Goal: Use online tool/utility: Use online tool/utility

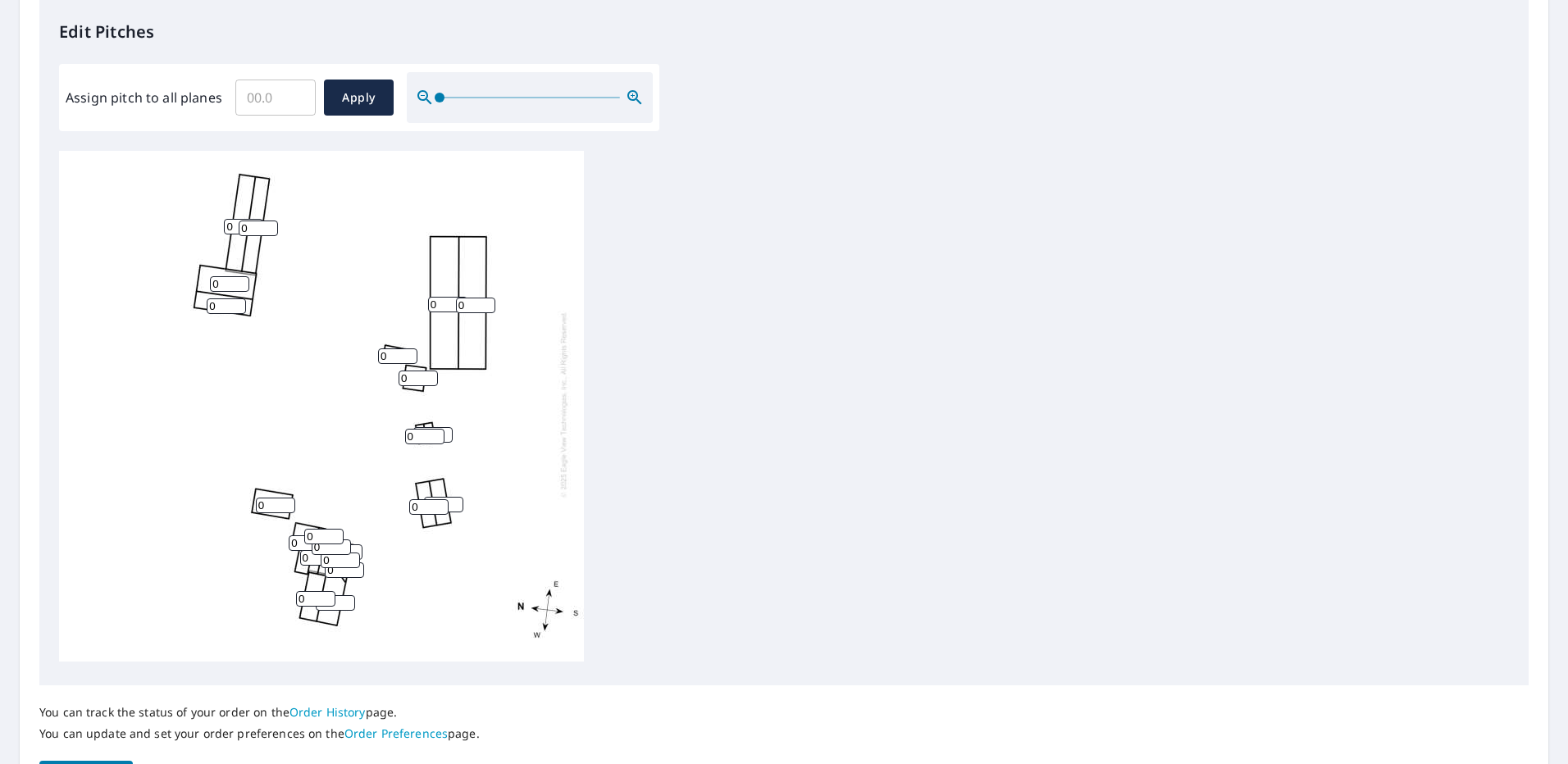
scroll to position [492, 0]
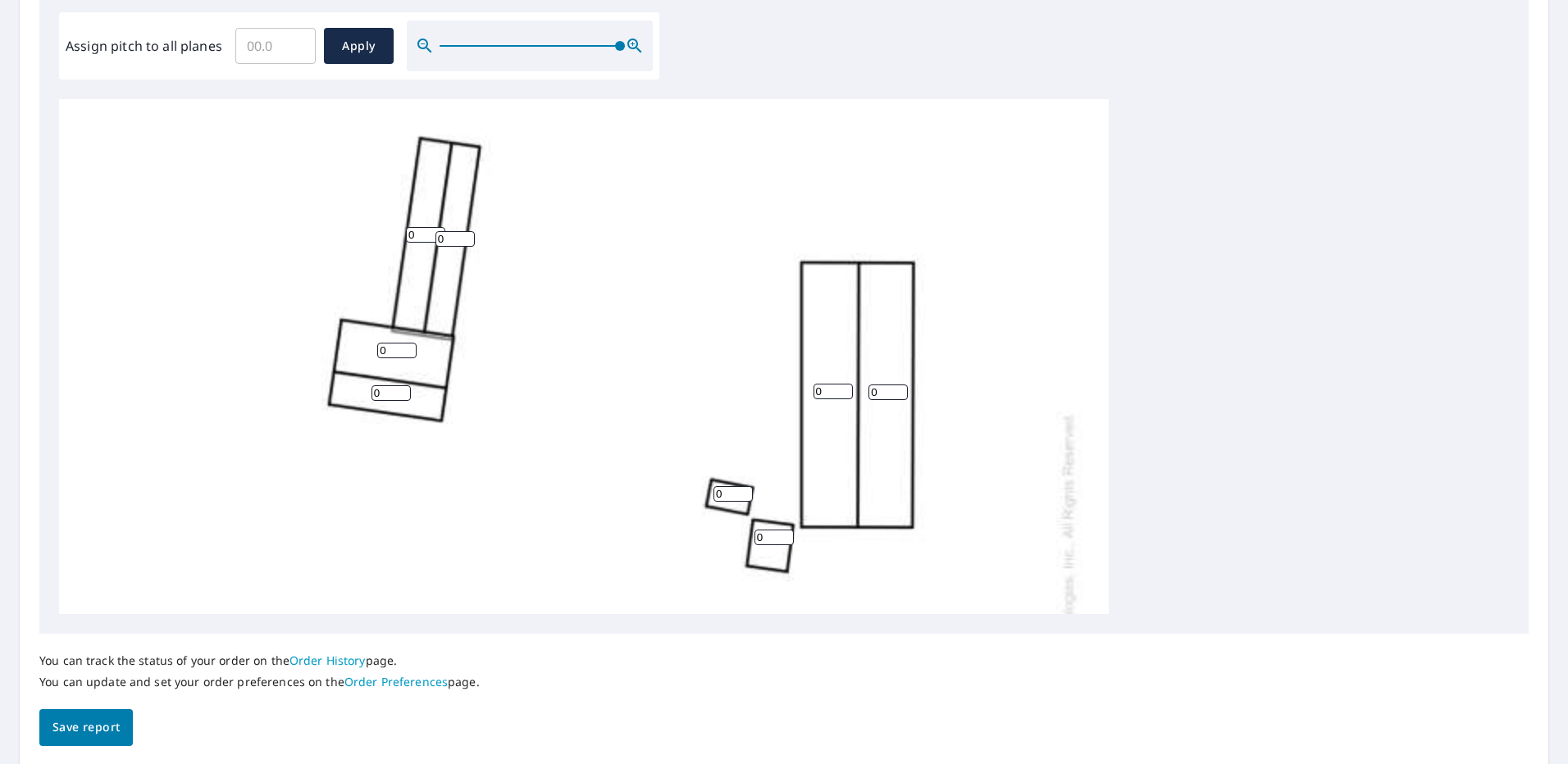
drag, startPoint x: 436, startPoint y: 37, endPoint x: 623, endPoint y: 61, distance: 188.5
click at [623, 61] on div "Assign pitch to all planes ​ Apply" at bounding box center [359, 46] width 600 height 67
drag, startPoint x: 1179, startPoint y: 511, endPoint x: 1174, endPoint y: 411, distance: 100.1
click at [1174, 411] on div "0 0 0 0 0 0 0 0 0 0 0 0 0 0 0 0 0 0 0 0 0 0" at bounding box center [783, 356] width 1450 height 515
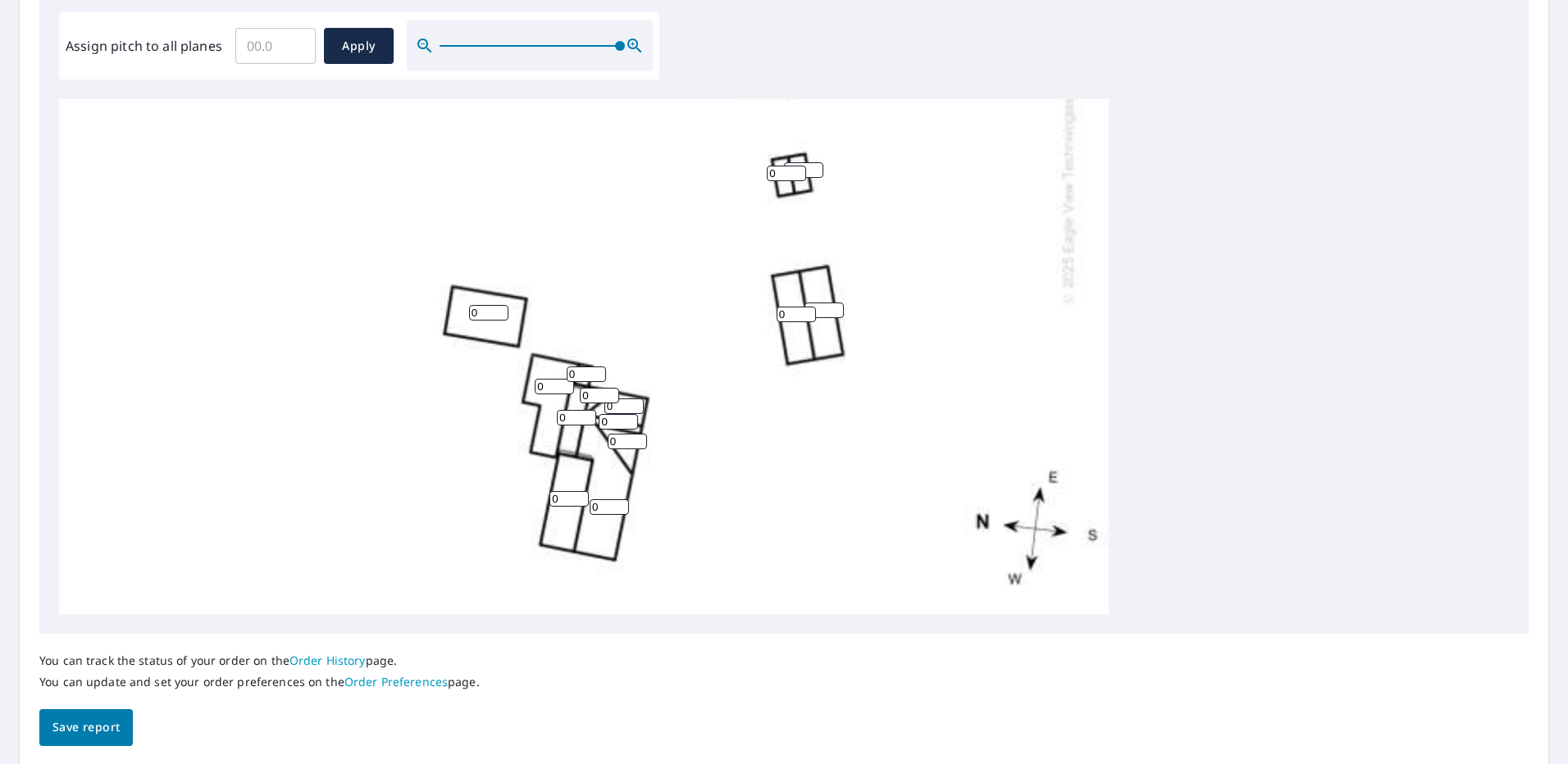
scroll to position [531, 0]
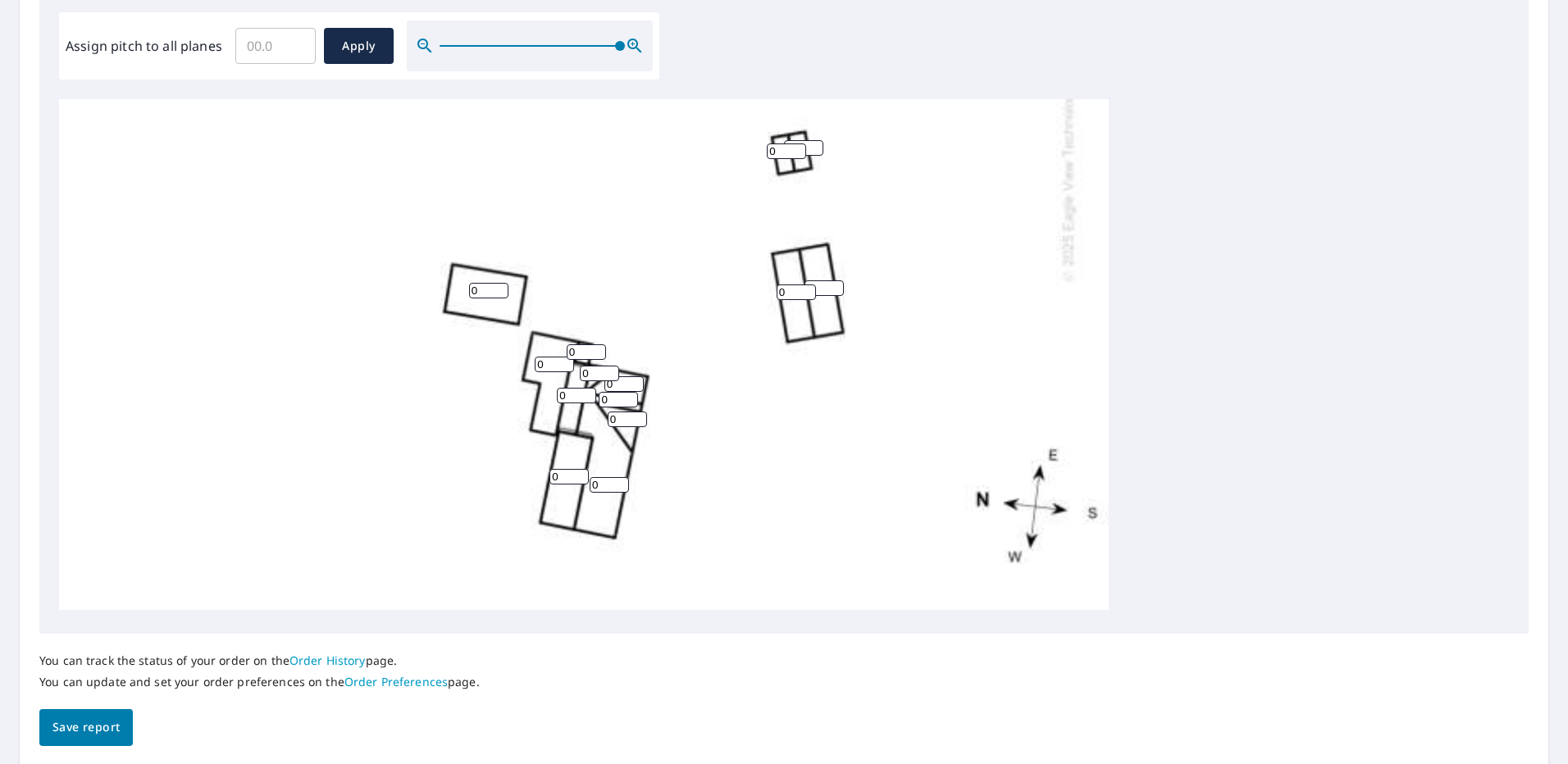
click at [543, 357] on input "0" at bounding box center [554, 365] width 39 height 15
click at [541, 357] on input "0" at bounding box center [554, 365] width 39 height 15
type input "3"
drag, startPoint x: 563, startPoint y: 446, endPoint x: 530, endPoint y: 447, distance: 33.0
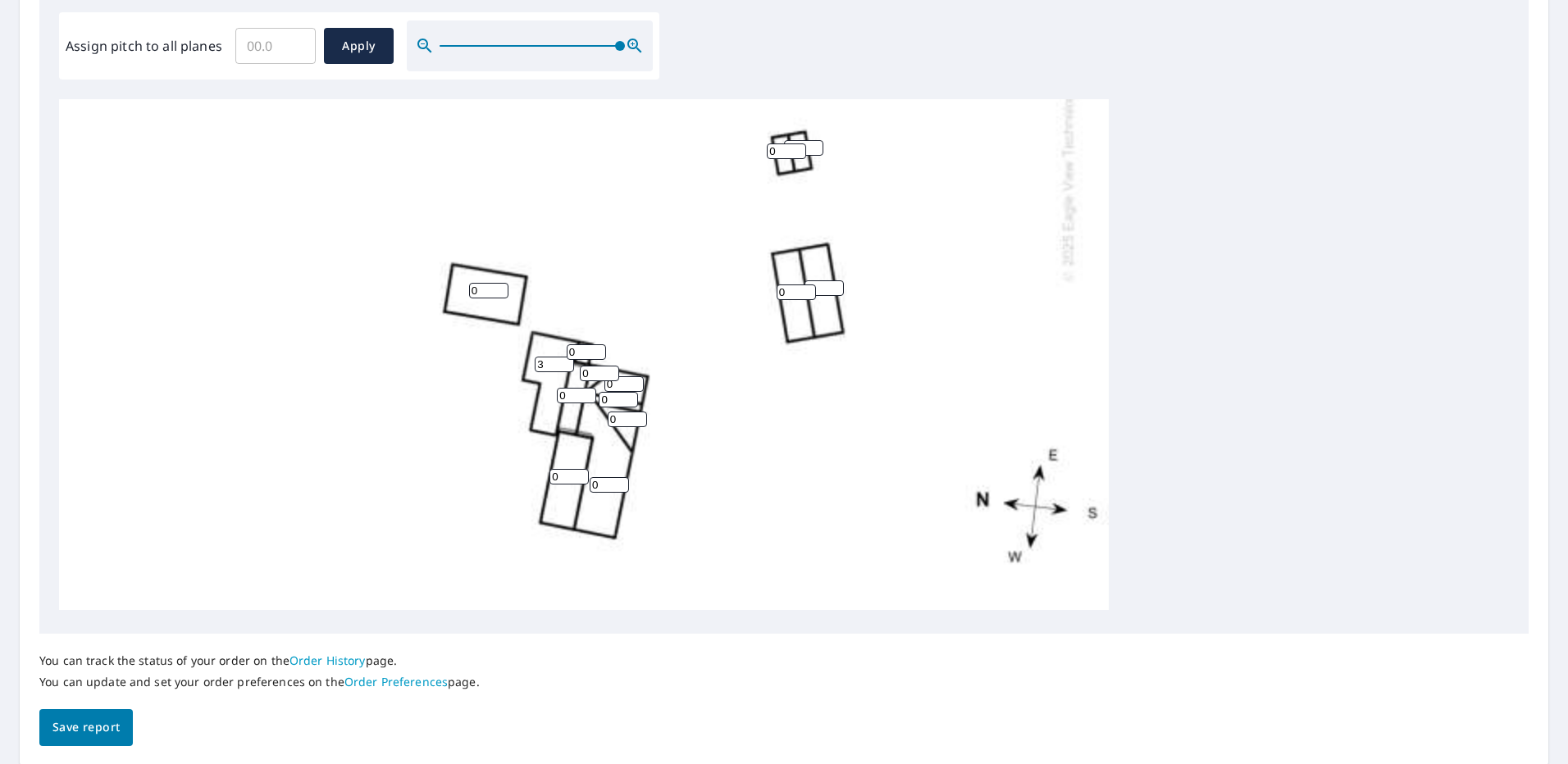
click at [530, 447] on div "0 0 0 0 0 0 0 0 3 0 0 0 0 0 0 0 0 0 0 0 0 0" at bounding box center [583, 95] width 1050 height 1031
type input "4"
drag, startPoint x: 609, startPoint y: 454, endPoint x: 573, endPoint y: 462, distance: 36.9
click at [574, 460] on div "0 0 0 0 0 0 0 0 3 4 0 0 0 0 0 0 0 0 0 0 0 0" at bounding box center [583, 95] width 1050 height 1031
type input "4"
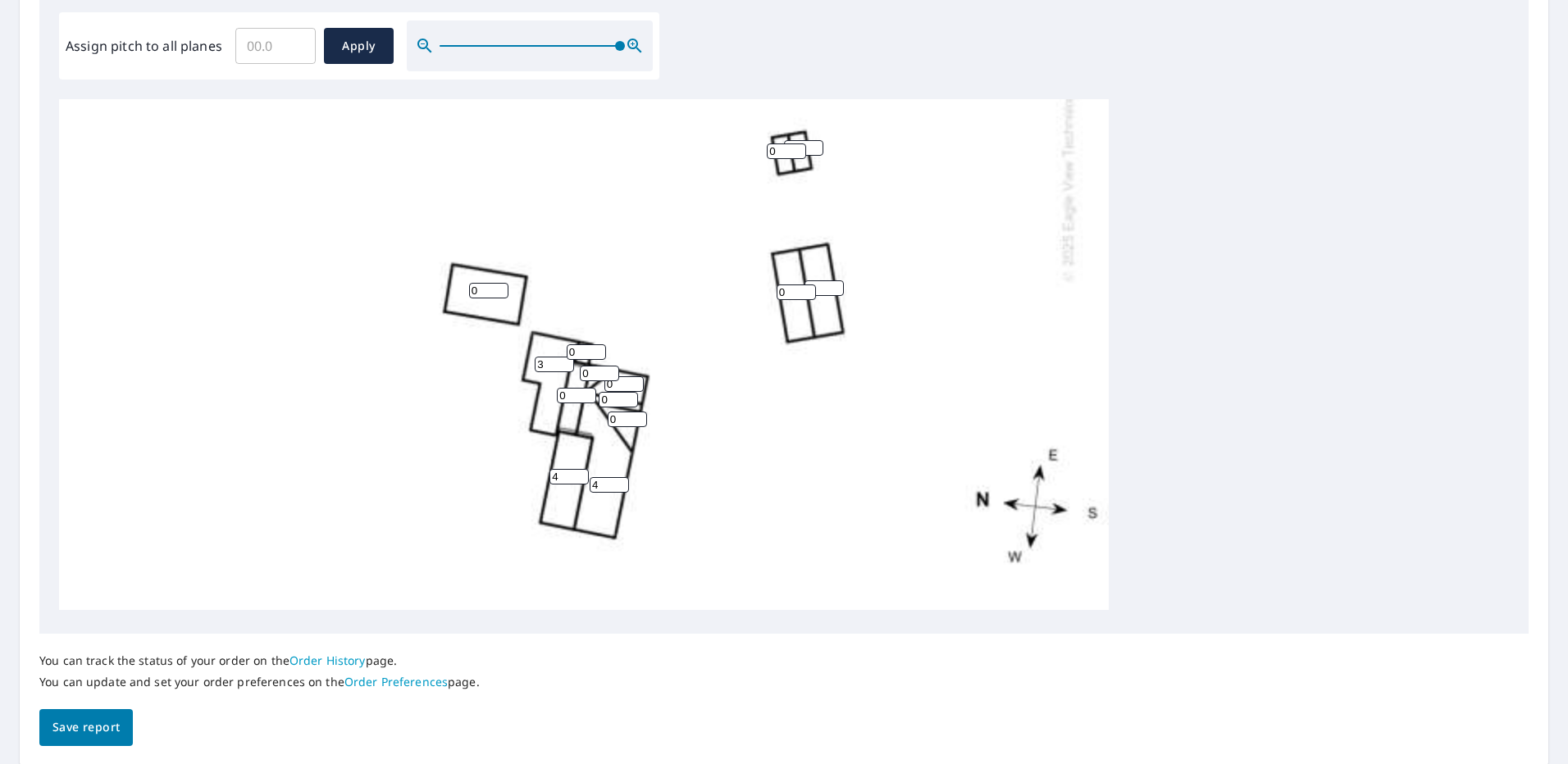
drag, startPoint x: 577, startPoint y: 325, endPoint x: 565, endPoint y: 325, distance: 12.0
click at [565, 325] on div "0 0 0 0 0 4 0 0 3 4 0 0 0 0 0 0 0 0 0 0 0 0" at bounding box center [583, 95] width 1050 height 1031
type input "3"
drag, startPoint x: 573, startPoint y: 370, endPoint x: 550, endPoint y: 368, distance: 23.1
click at [550, 368] on div "0 0 0 0 0 4 0 0 3 4 0 0 0 0 0 0 0 0 0 0 0 3" at bounding box center [583, 95] width 1050 height 1031
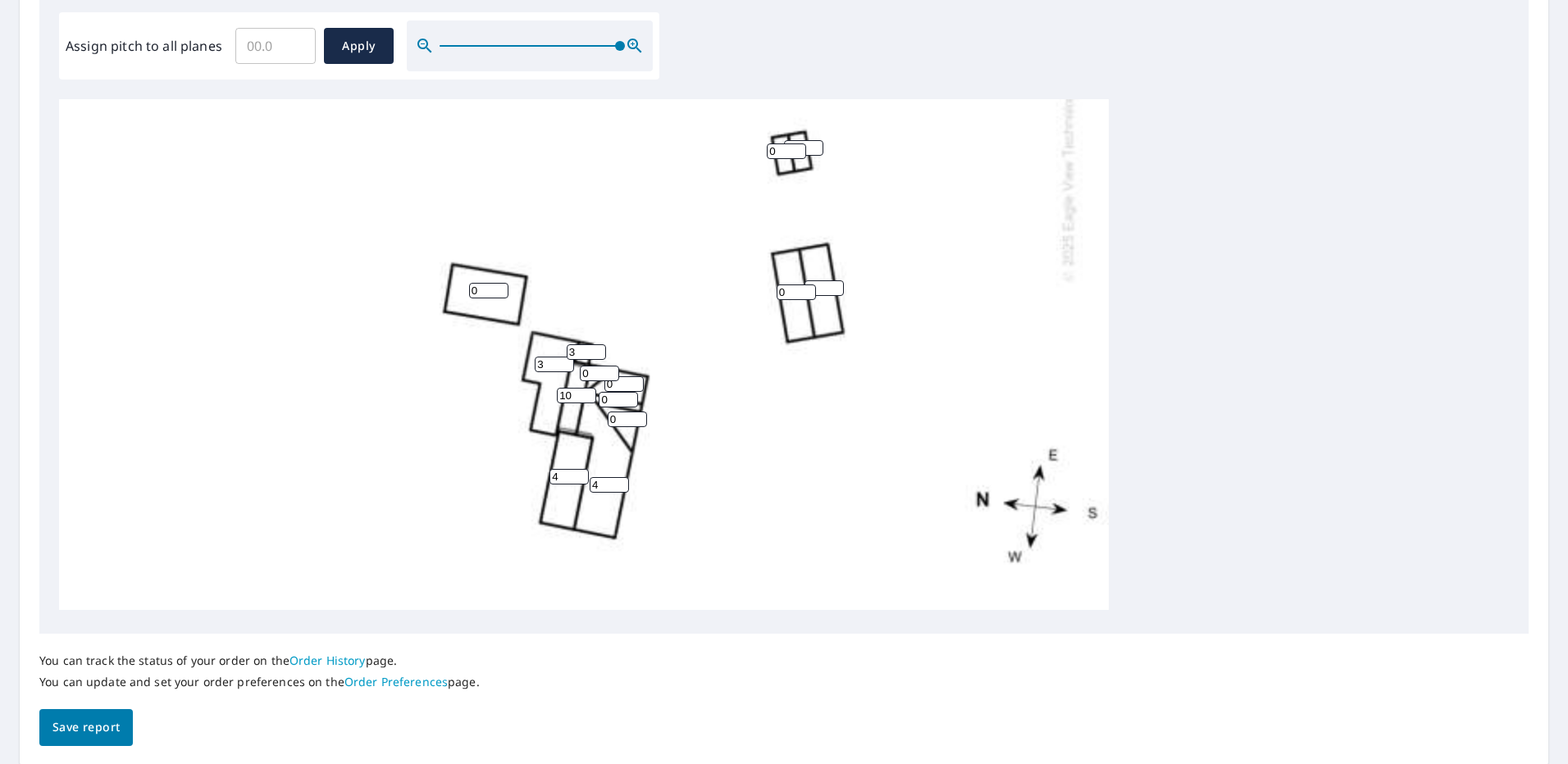
type input "10"
drag, startPoint x: 594, startPoint y: 344, endPoint x: 570, endPoint y: 344, distance: 24.0
click at [576, 344] on div "0 0 0 0 0 4 0 0 3 4 0 0 0 10 0 0 0 0 0 0 0 3" at bounding box center [583, 95] width 1050 height 1031
type input "10"
drag, startPoint x: 617, startPoint y: 355, endPoint x: 604, endPoint y: 357, distance: 13.2
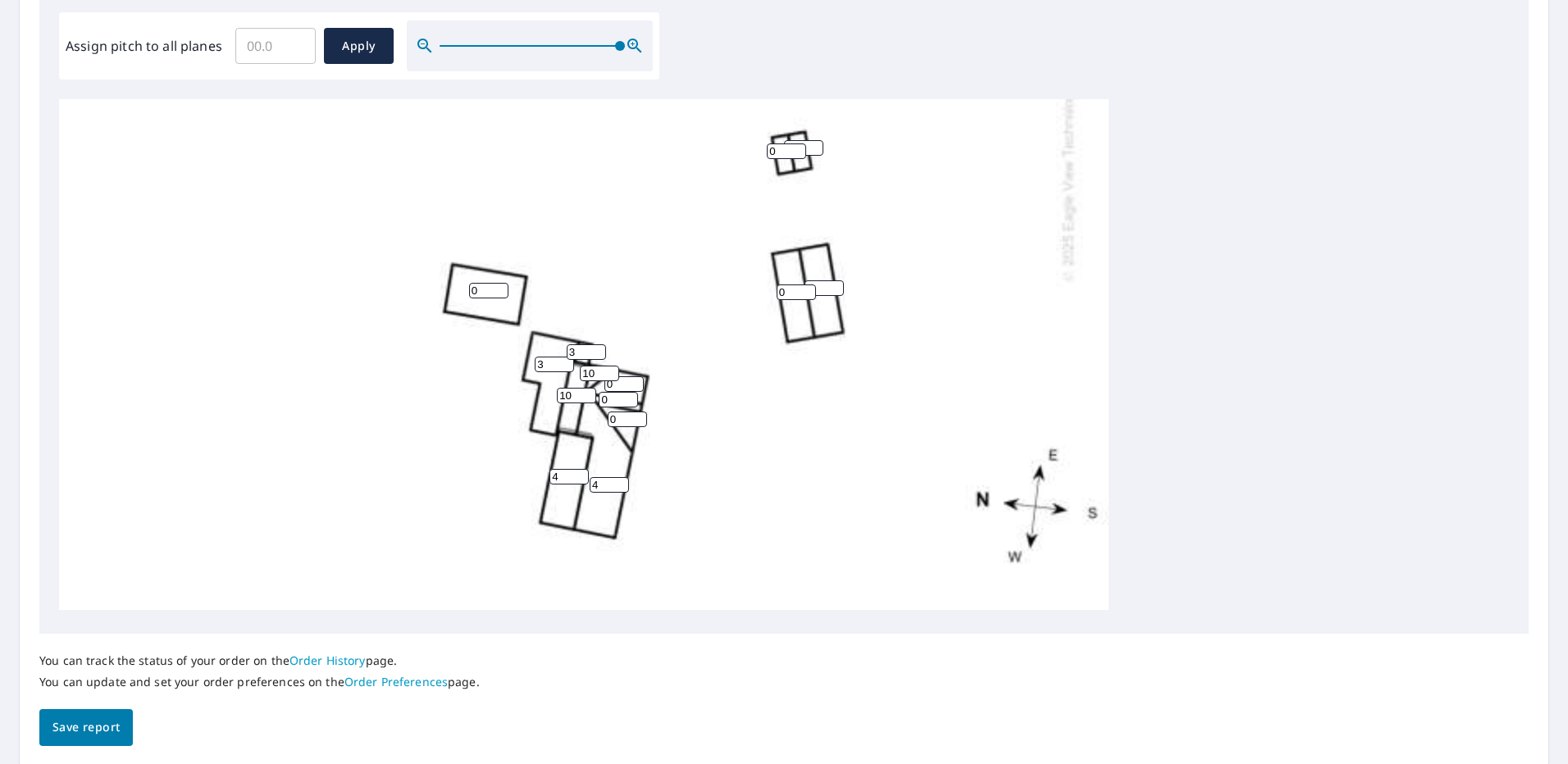
click at [604, 376] on input "0" at bounding box center [623, 384] width 39 height 15
type input "10"
drag, startPoint x: 612, startPoint y: 369, endPoint x: 592, endPoint y: 369, distance: 20.0
click at [592, 369] on div "0 0 0 0 0 4 0 0 3 4 0 0 0 10 10 0 0 0 0 0 10 3" at bounding box center [583, 95] width 1050 height 1031
type input "10"
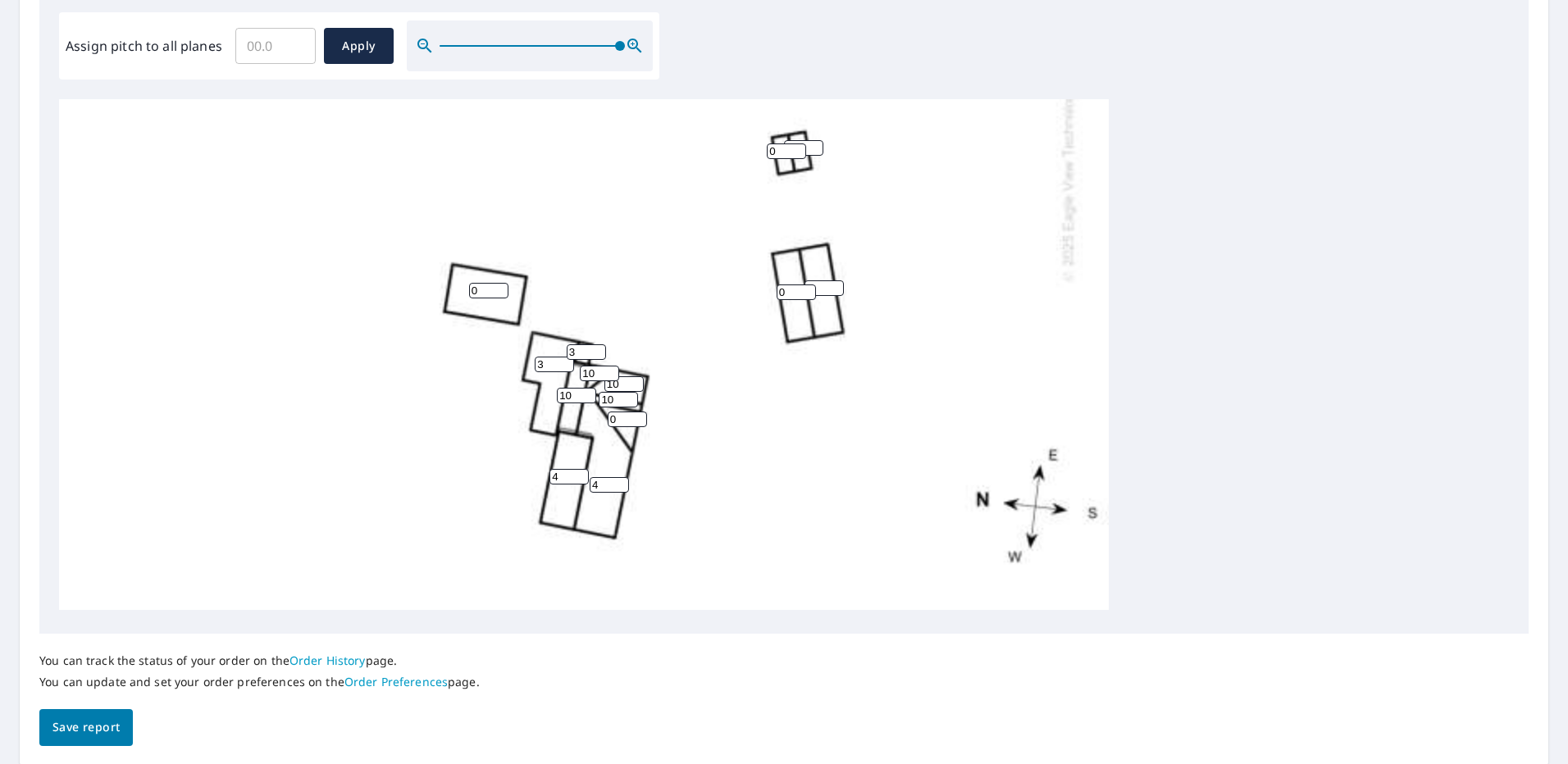
drag, startPoint x: 619, startPoint y: 392, endPoint x: 590, endPoint y: 392, distance: 29.0
click at [590, 392] on div "0 0 0 0 0 4 0 0 3 4 0 0 0 10 10 0 0 0 0 10 10 3" at bounding box center [583, 95] width 1050 height 1031
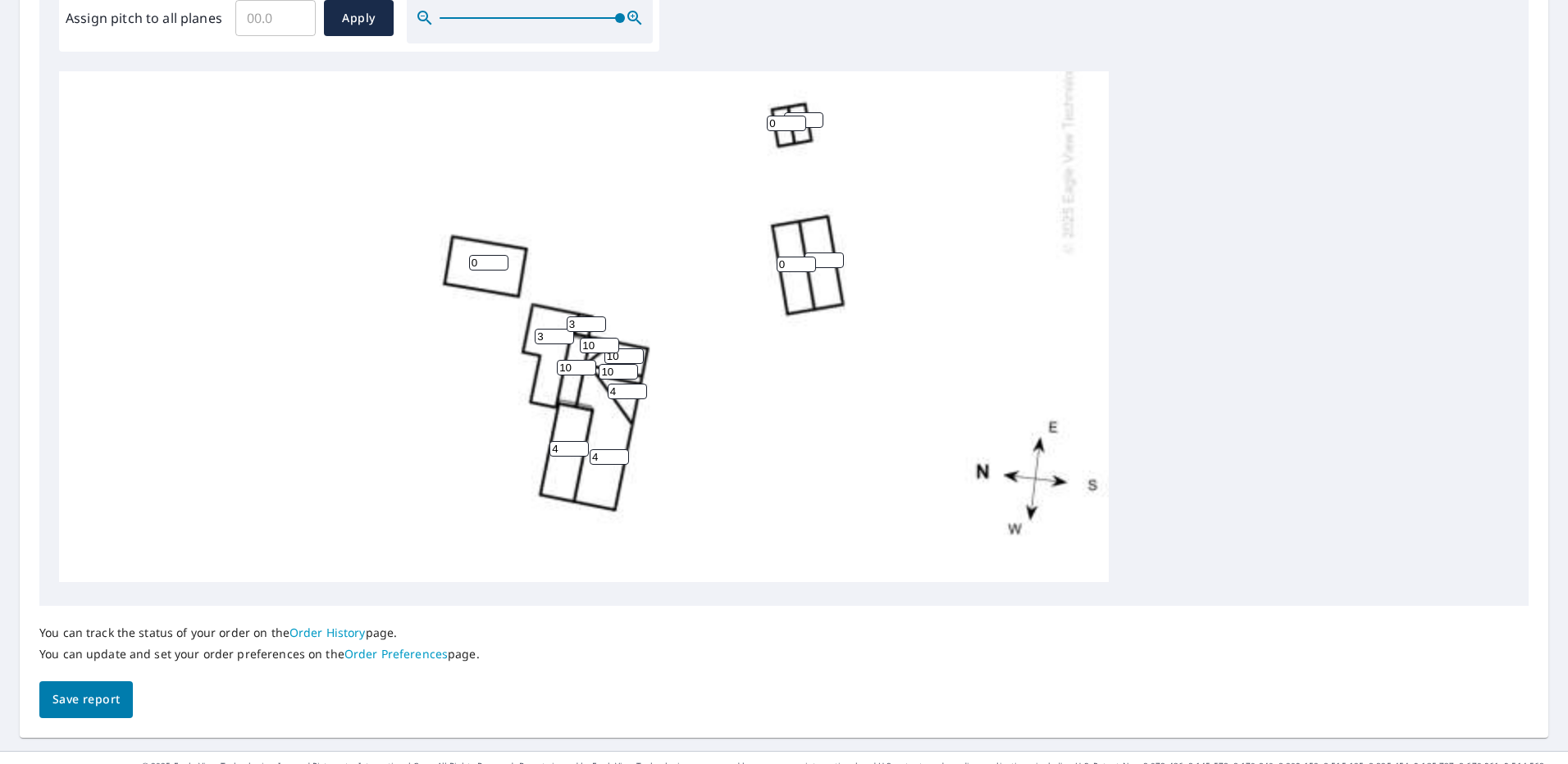
scroll to position [534, 0]
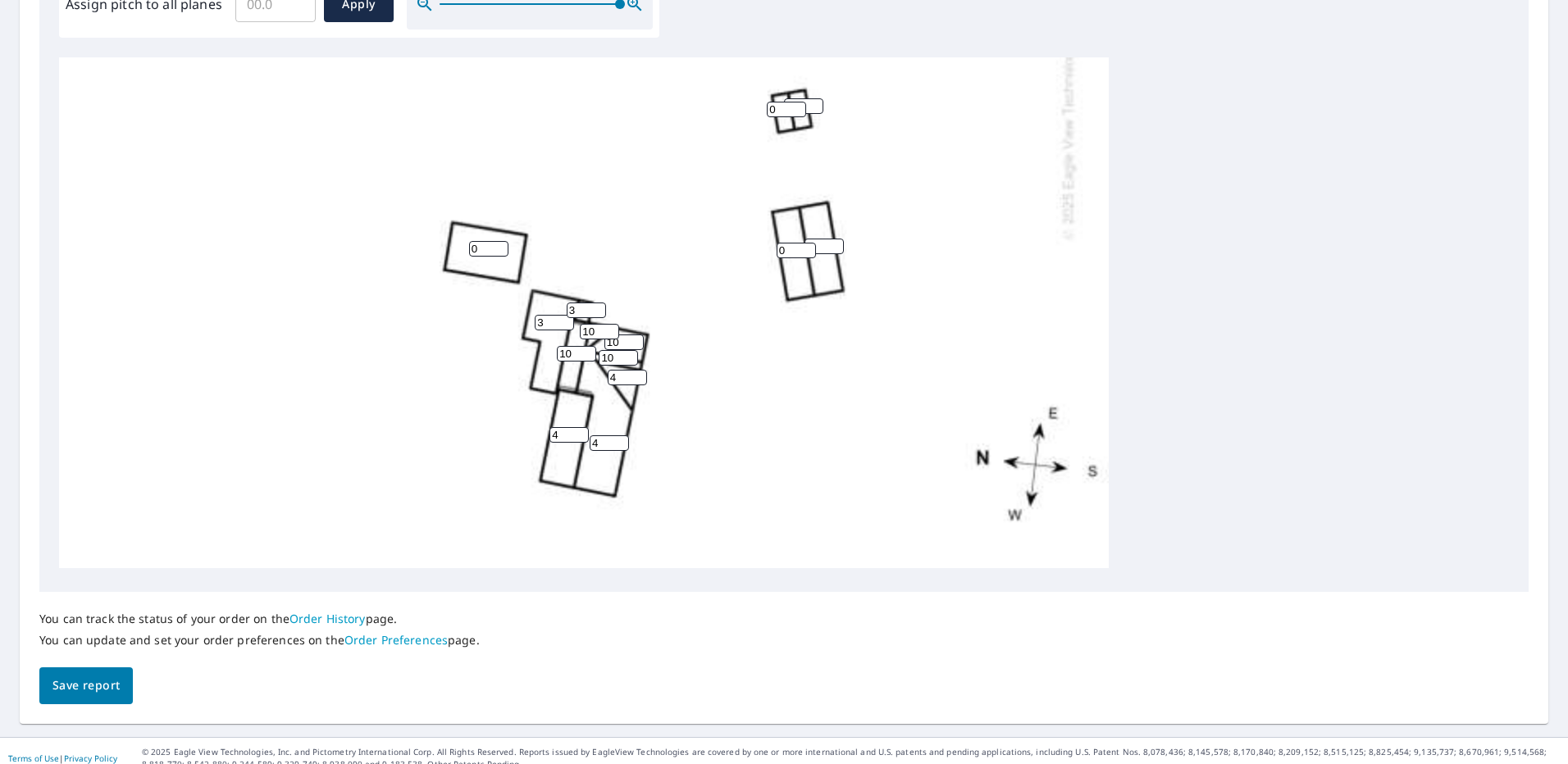
type input "4"
click at [78, 675] on span "Save report" at bounding box center [87, 685] width 67 height 20
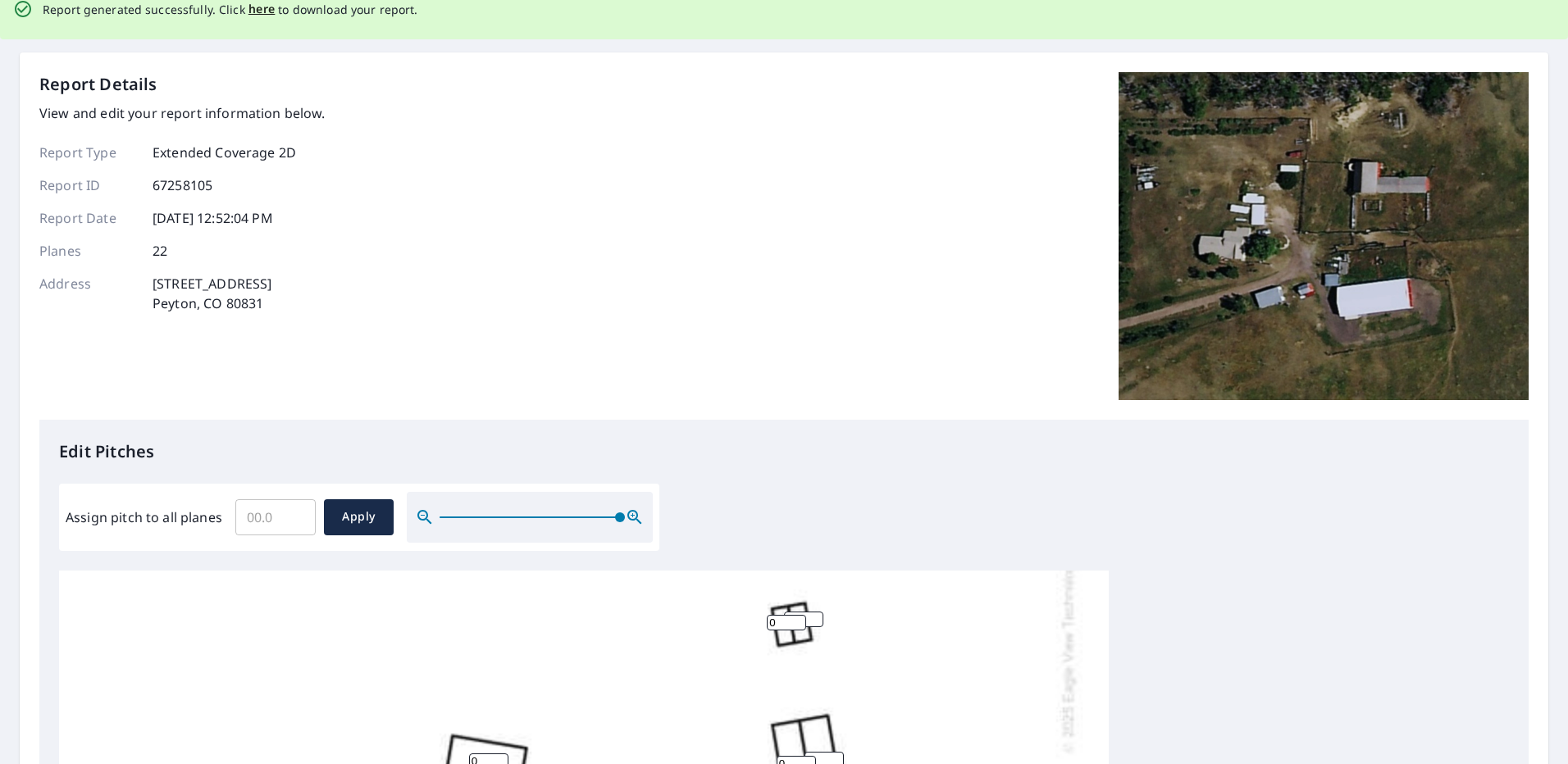
scroll to position [0, 0]
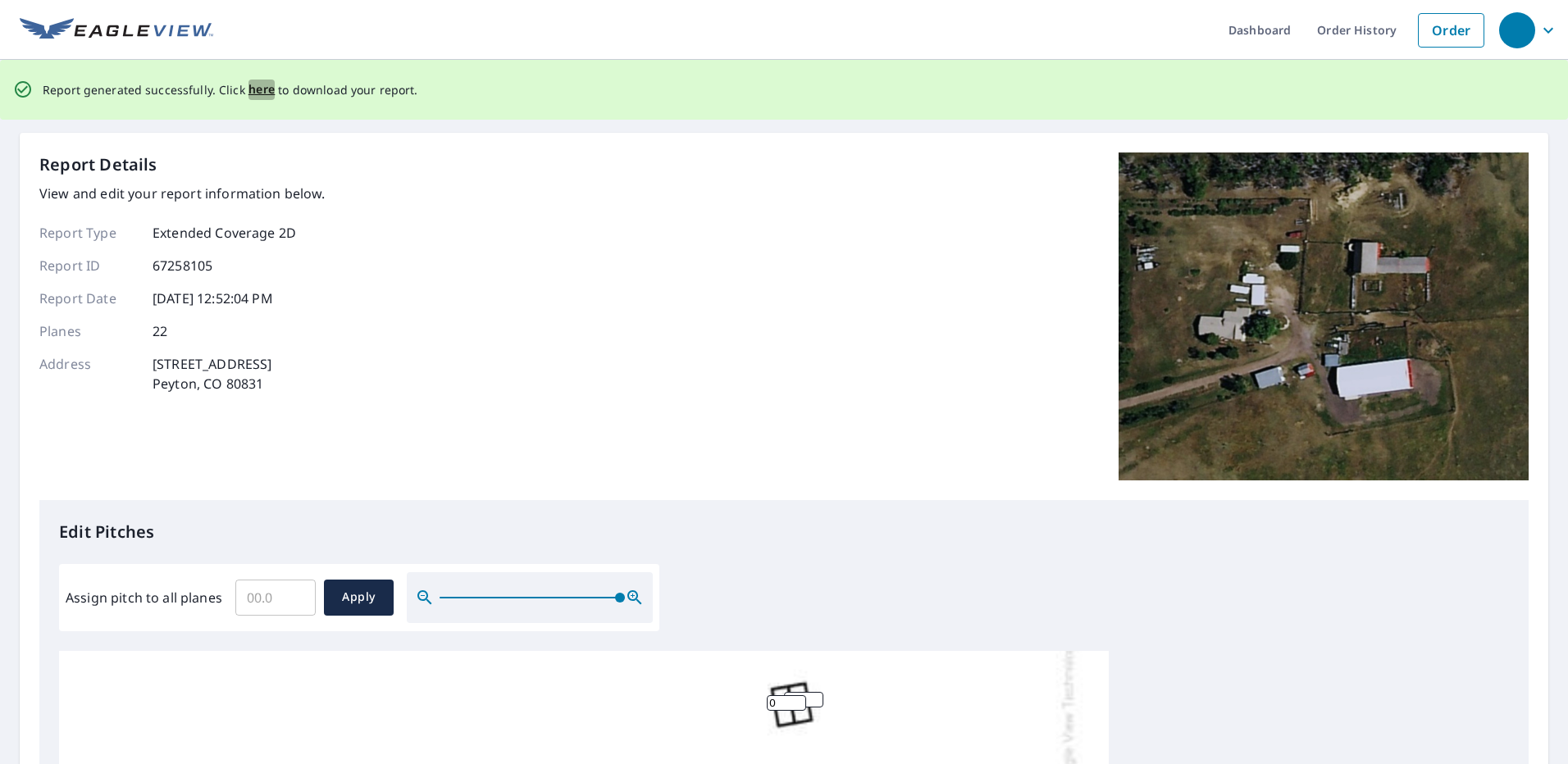
click at [253, 87] on span "here" at bounding box center [262, 89] width 27 height 20
